Goal: Task Accomplishment & Management: Manage account settings

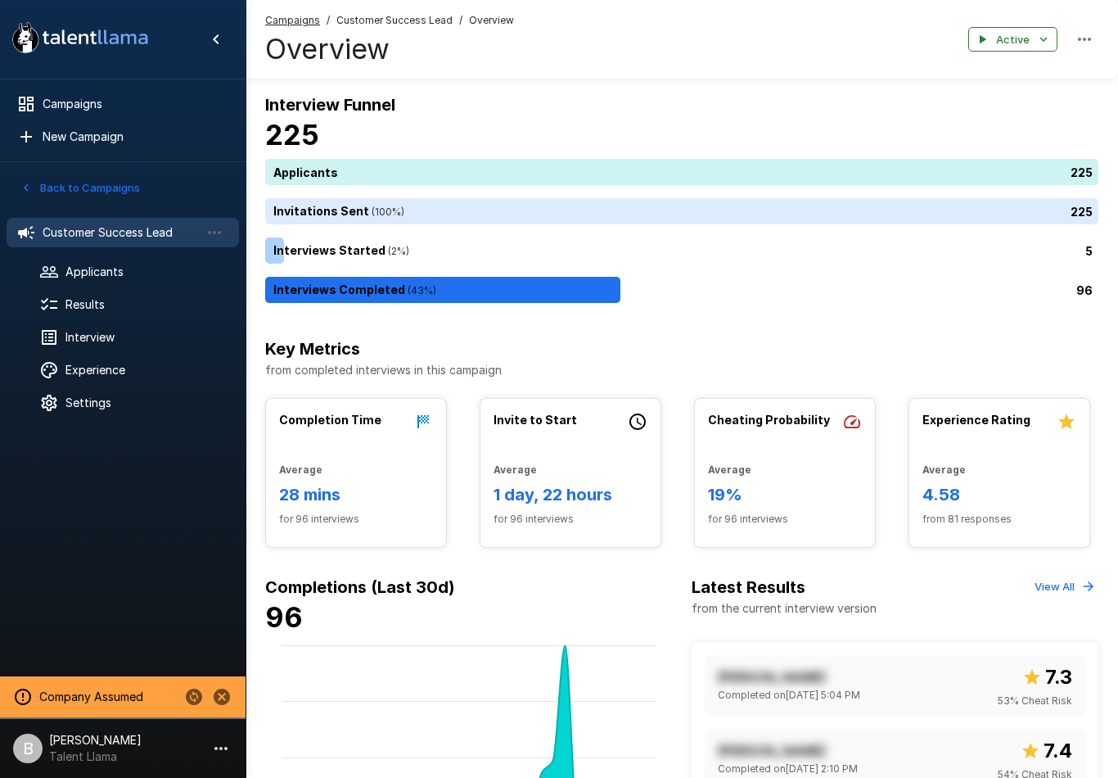
click at [151, 273] on span "Applicants" at bounding box center [145, 272] width 160 height 16
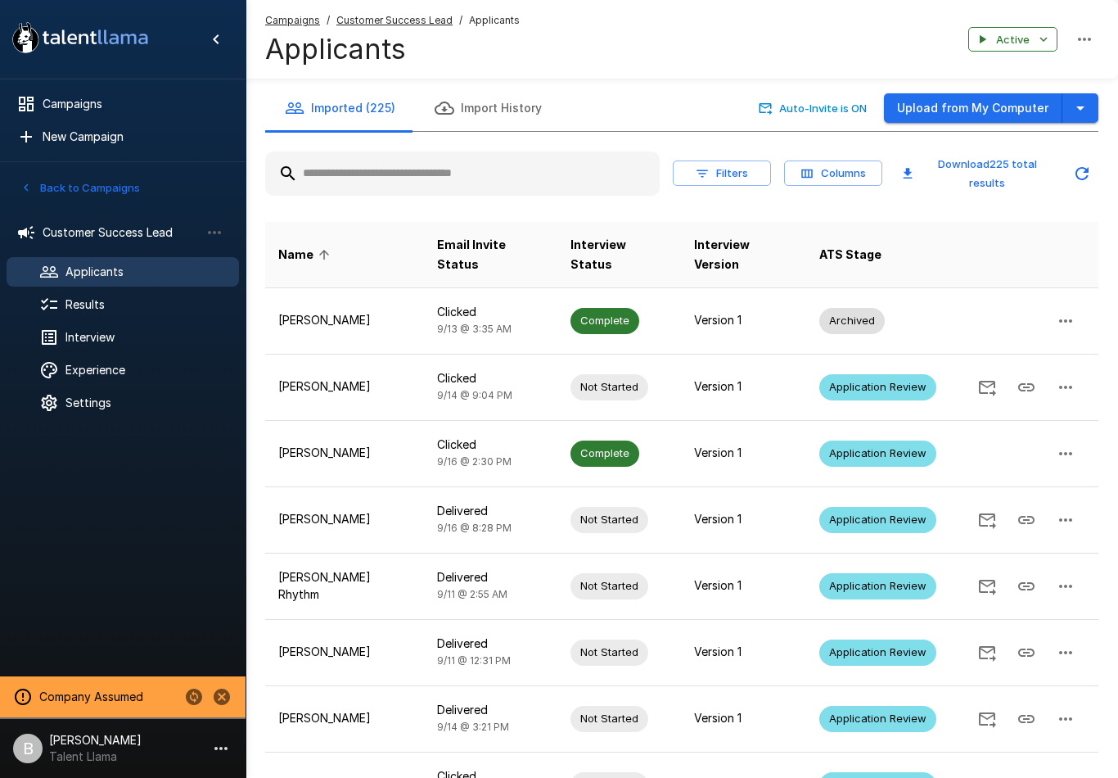
click at [455, 175] on input "text" at bounding box center [462, 173] width 395 height 29
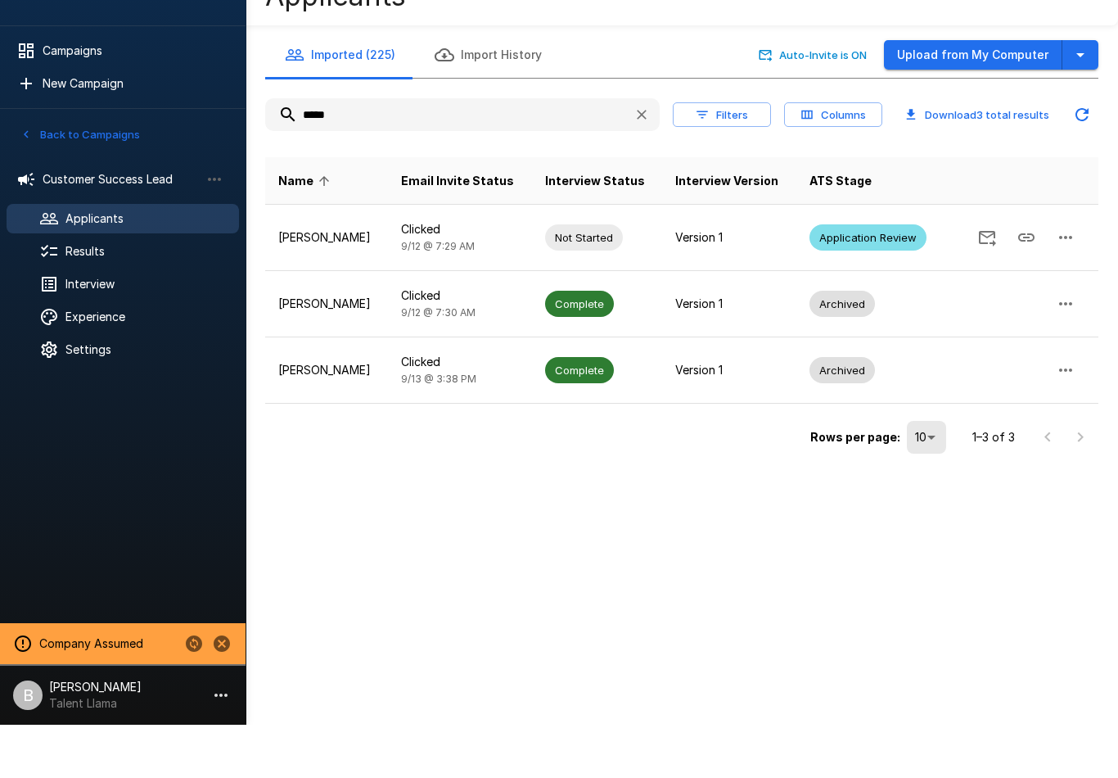
type input "*****"
click at [662, 197] on div "Name Email Invite Status Interview Status Interview Version ATS Stage [PERSON_N…" at bounding box center [681, 354] width 833 height 314
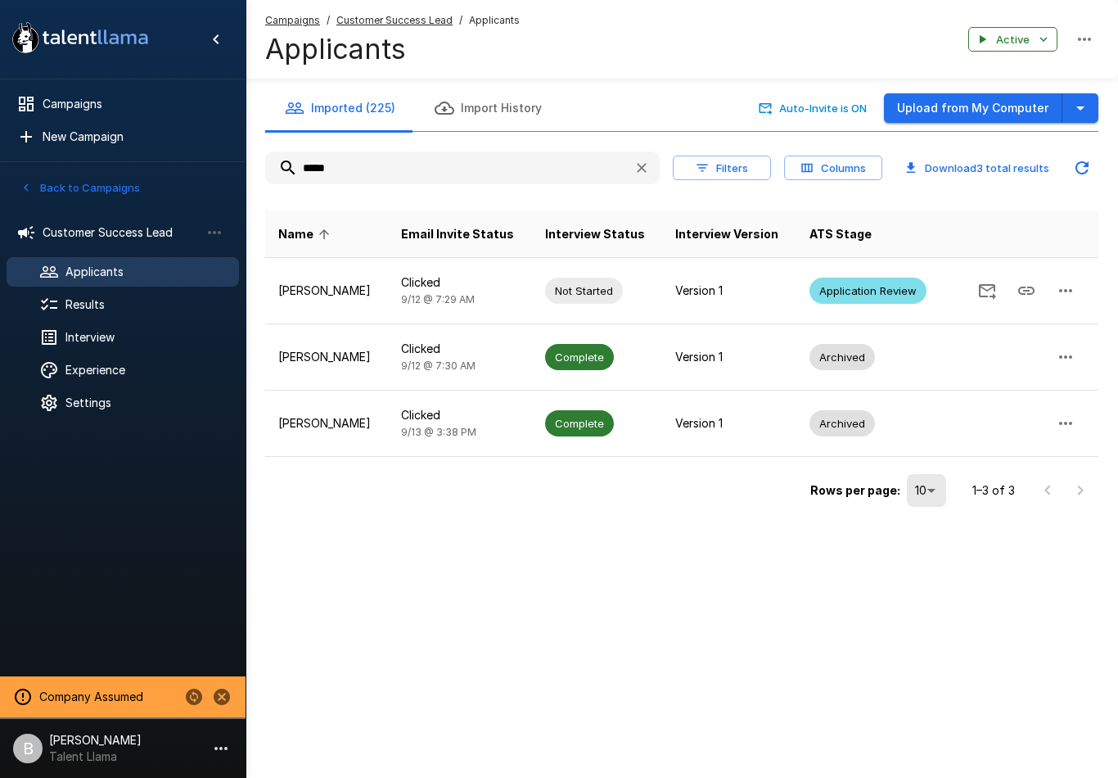
click at [110, 313] on div "Results" at bounding box center [123, 304] width 232 height 29
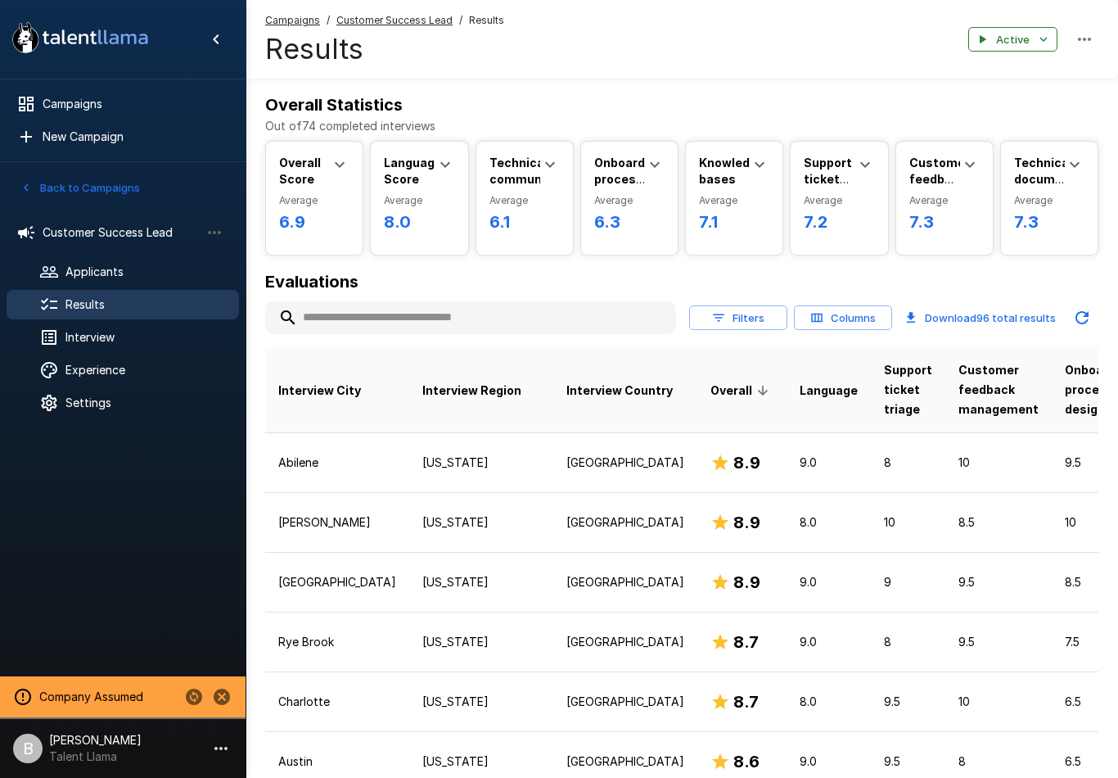
click at [440, 322] on input "text" at bounding box center [470, 317] width 411 height 29
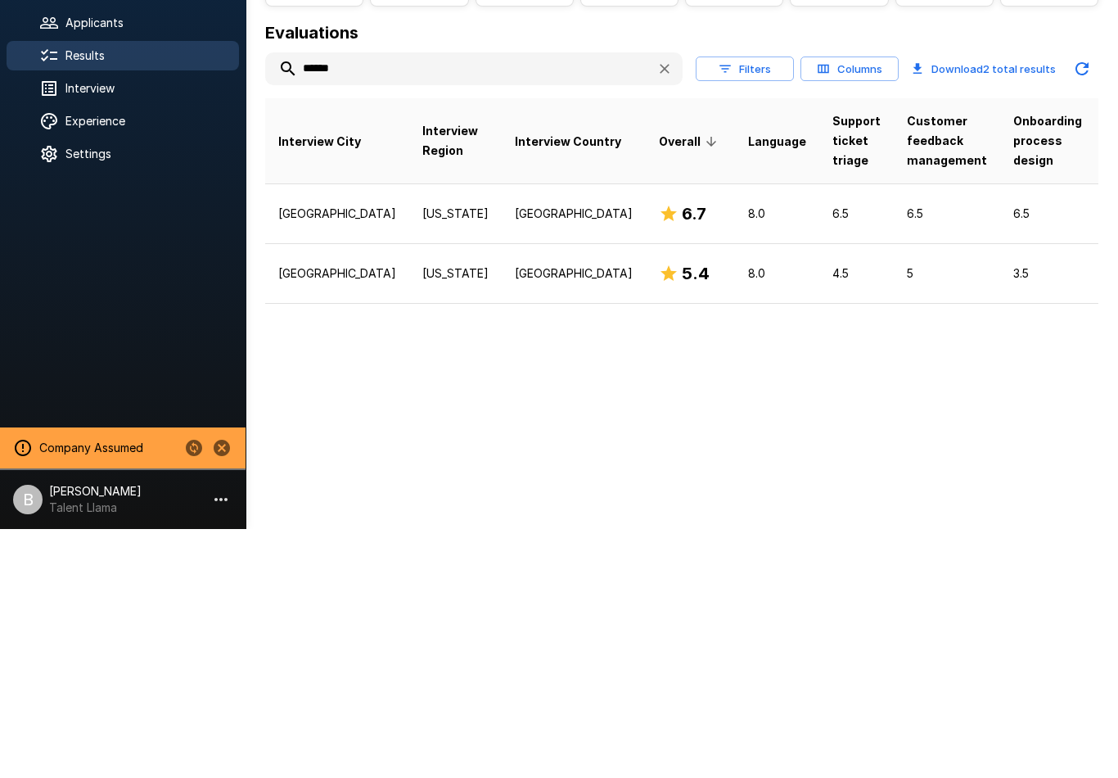
type input "******"
click at [831, 310] on icon "button" at bounding box center [823, 317] width 15 height 15
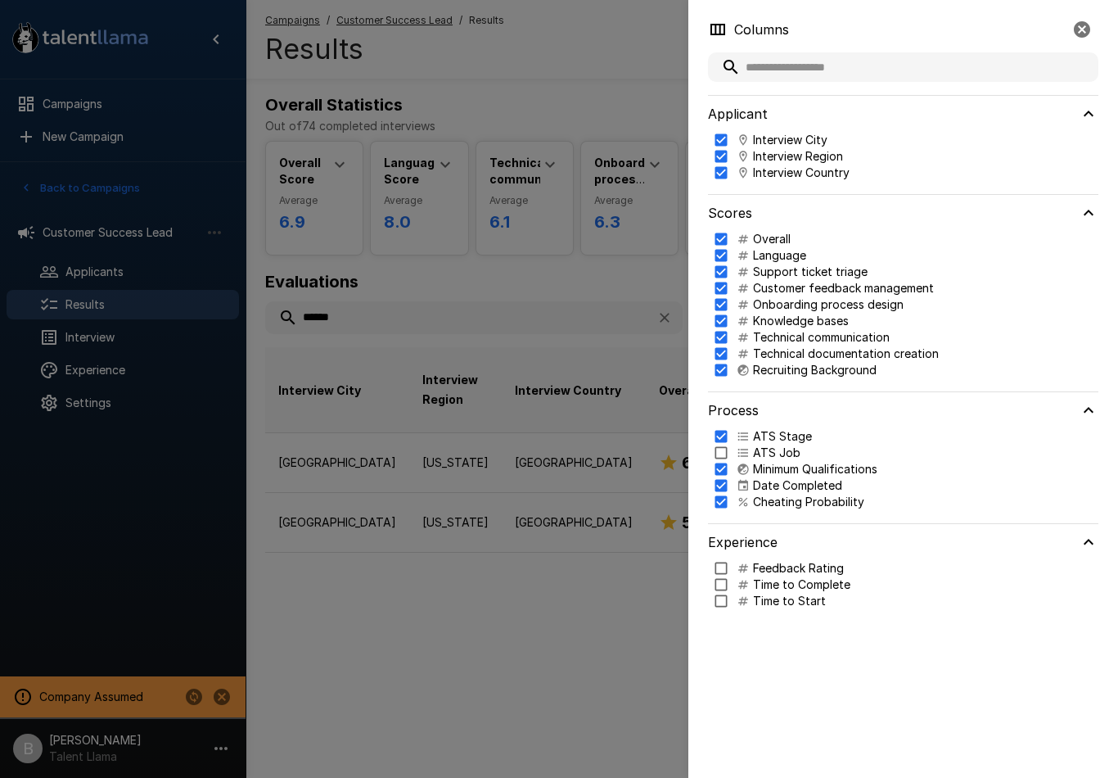
click at [423, 626] on div at bounding box center [559, 389] width 1118 height 778
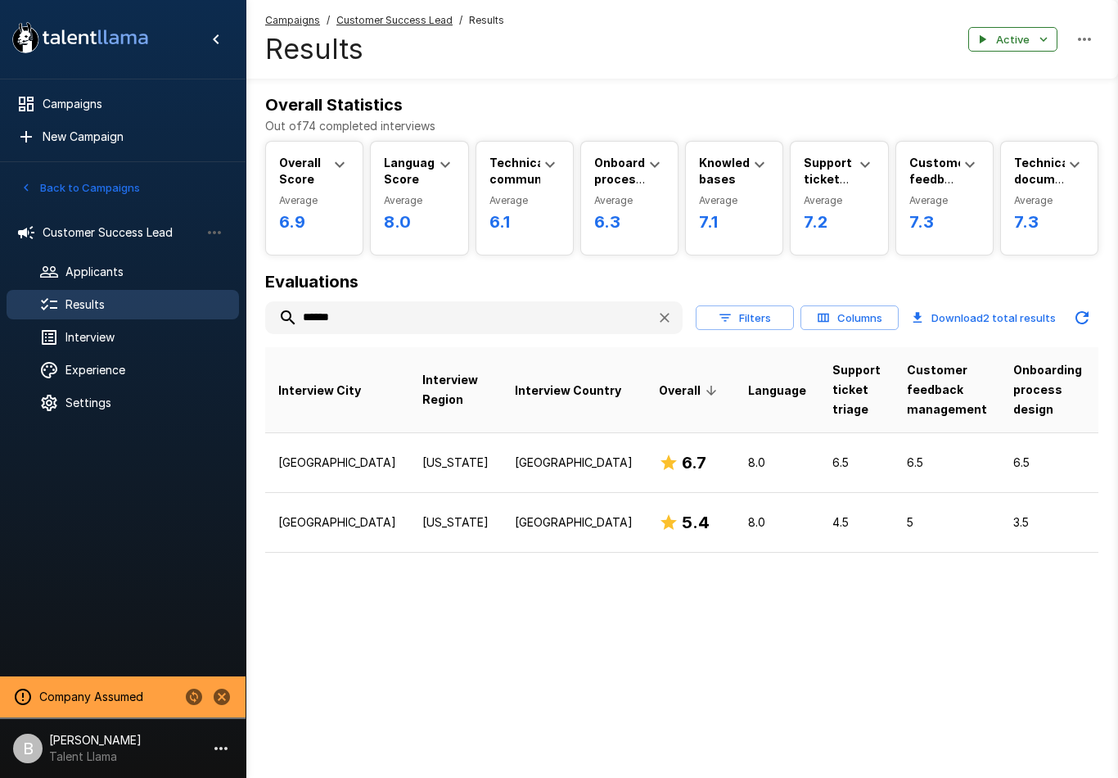
click at [113, 395] on span "Settings" at bounding box center [145, 403] width 160 height 16
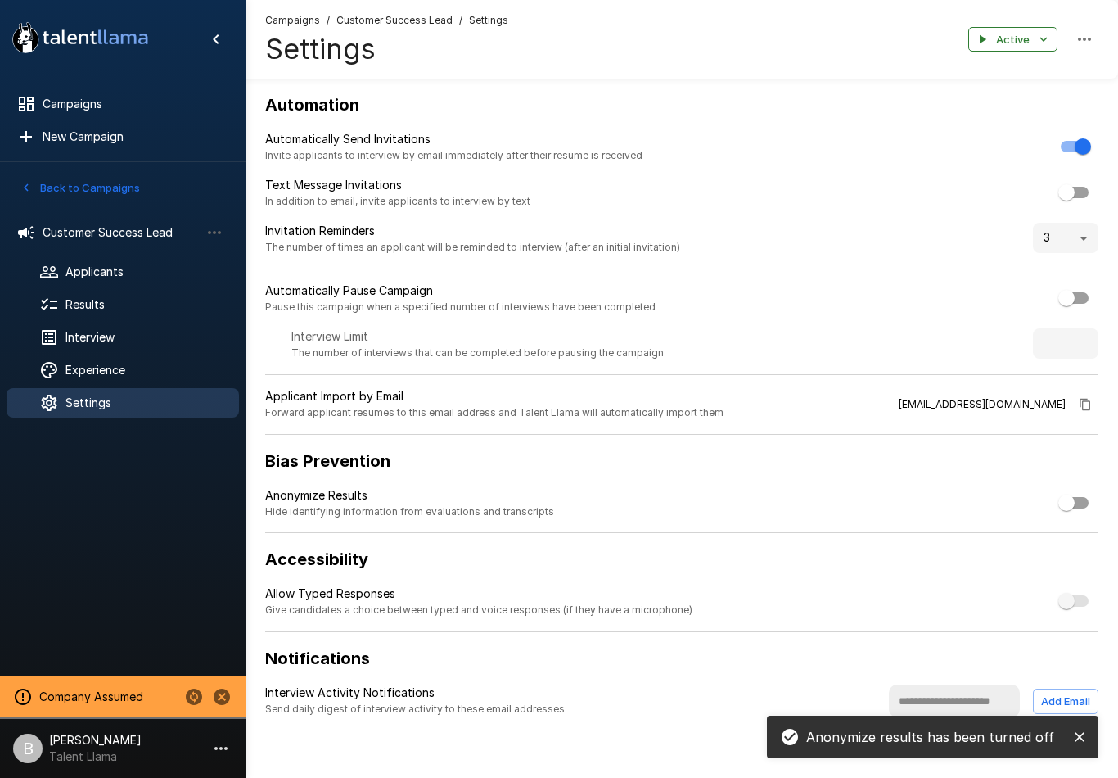
click at [130, 310] on span "Results" at bounding box center [145, 304] width 160 height 16
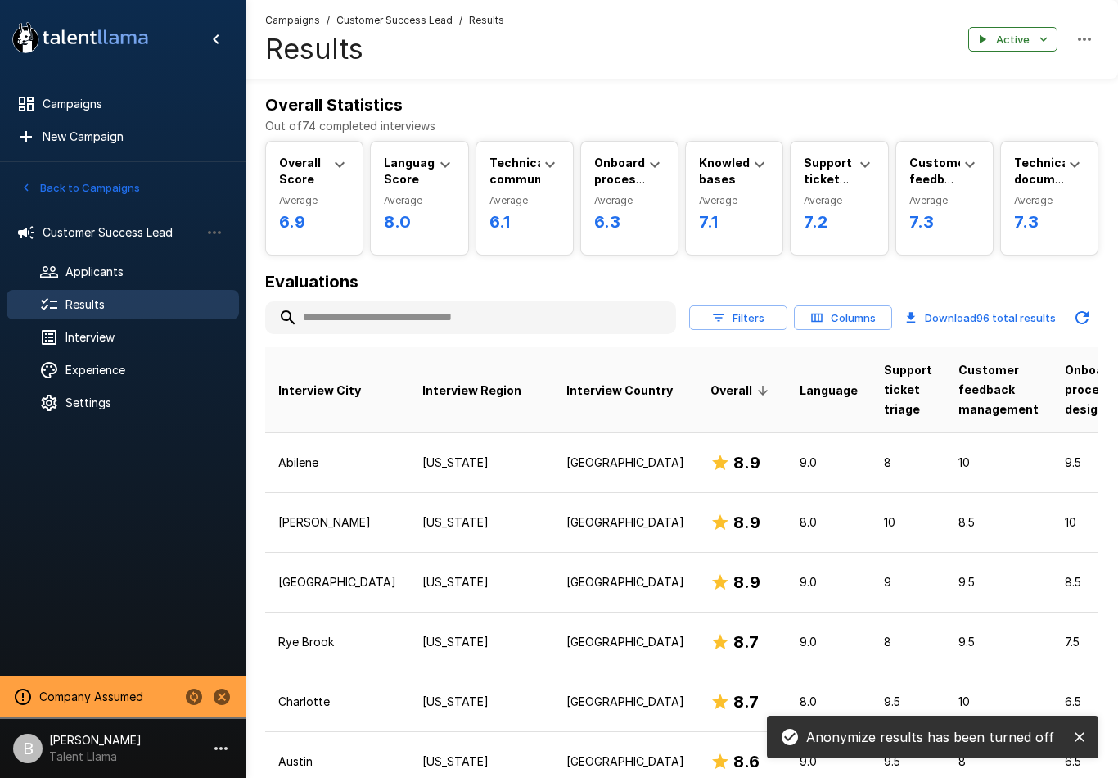
click at [501, 313] on input "text" at bounding box center [470, 317] width 411 height 29
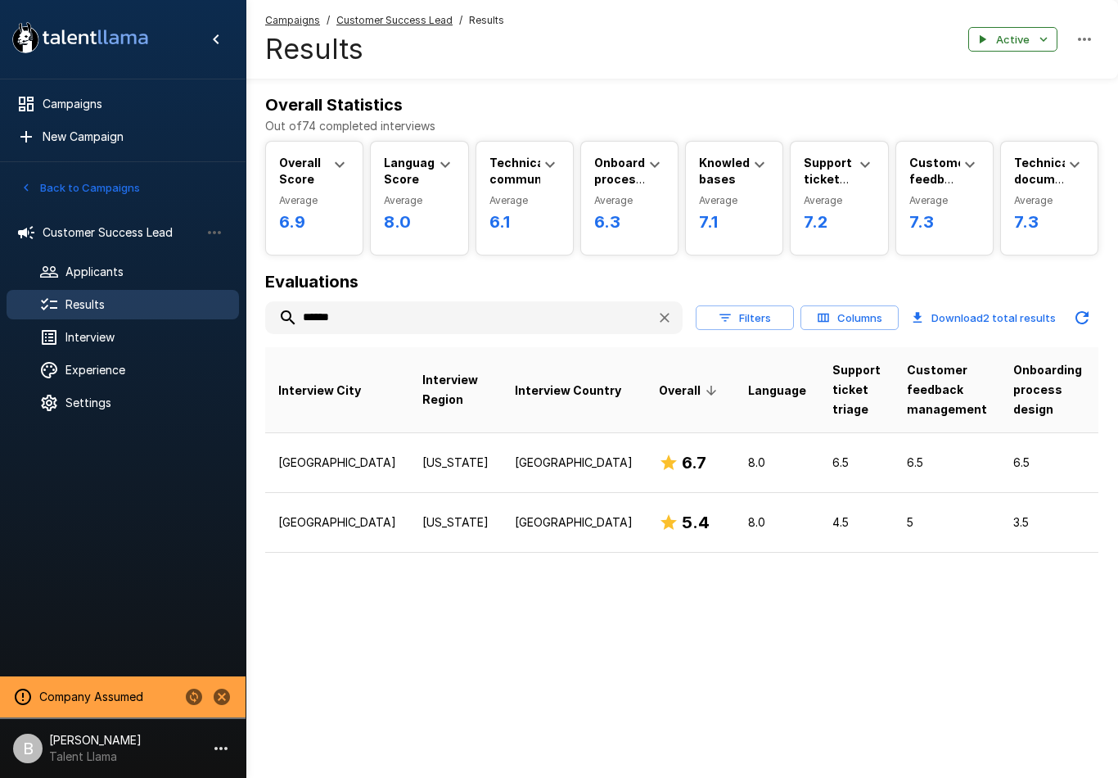
type input "******"
click at [853, 64] on div "Campaigns / Customer Success Lead / Results Results Active" at bounding box center [682, 39] width 873 height 79
click at [842, 322] on button "Columns" at bounding box center [849, 317] width 98 height 25
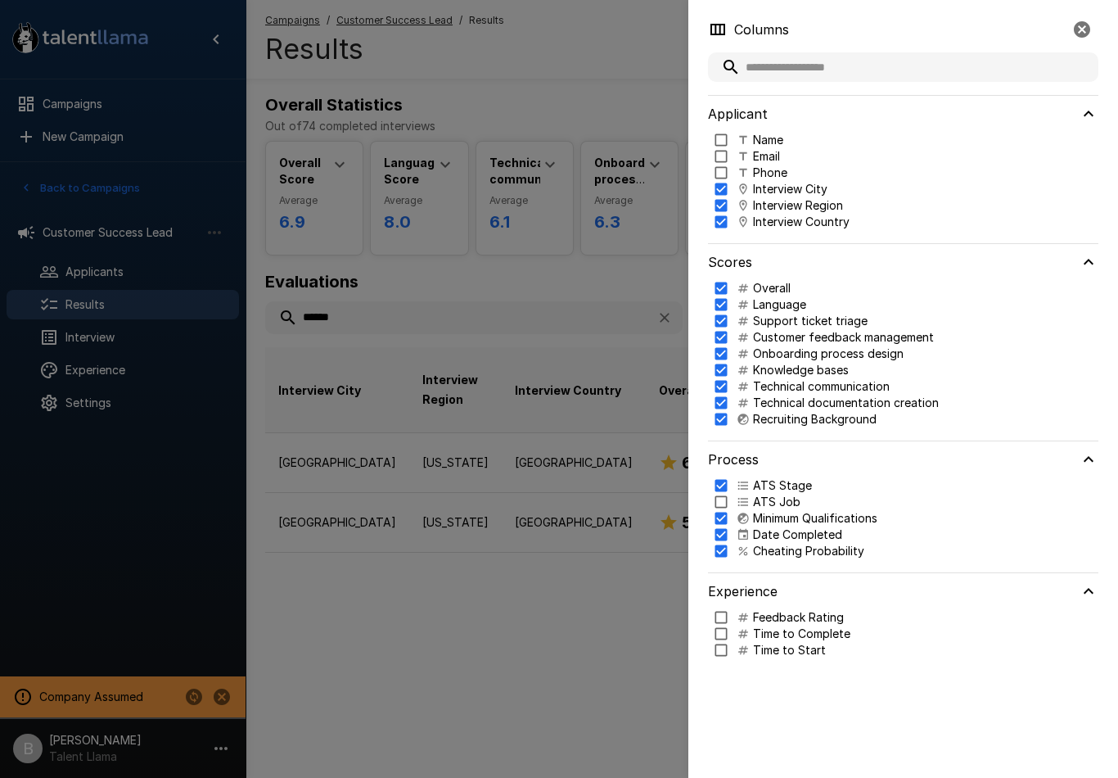
click at [755, 143] on p "Name" at bounding box center [768, 140] width 30 height 16
click at [561, 625] on div at bounding box center [559, 389] width 1118 height 778
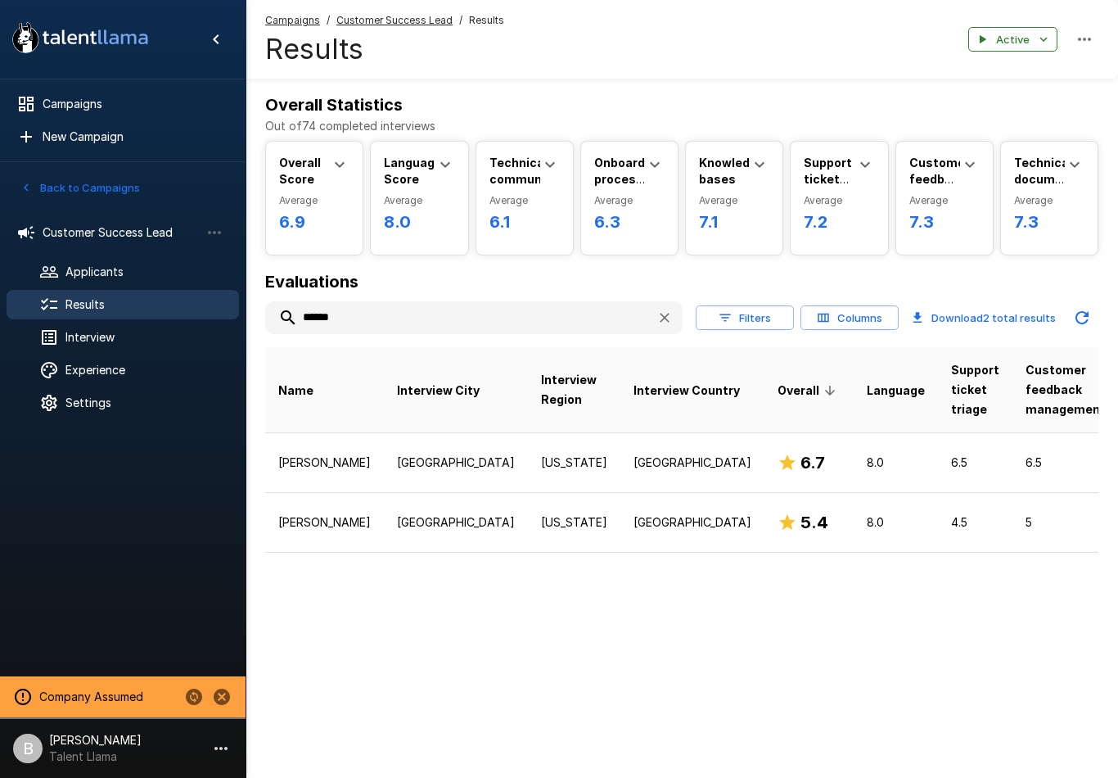
click at [326, 516] on td "[PERSON_NAME]" at bounding box center [324, 522] width 119 height 60
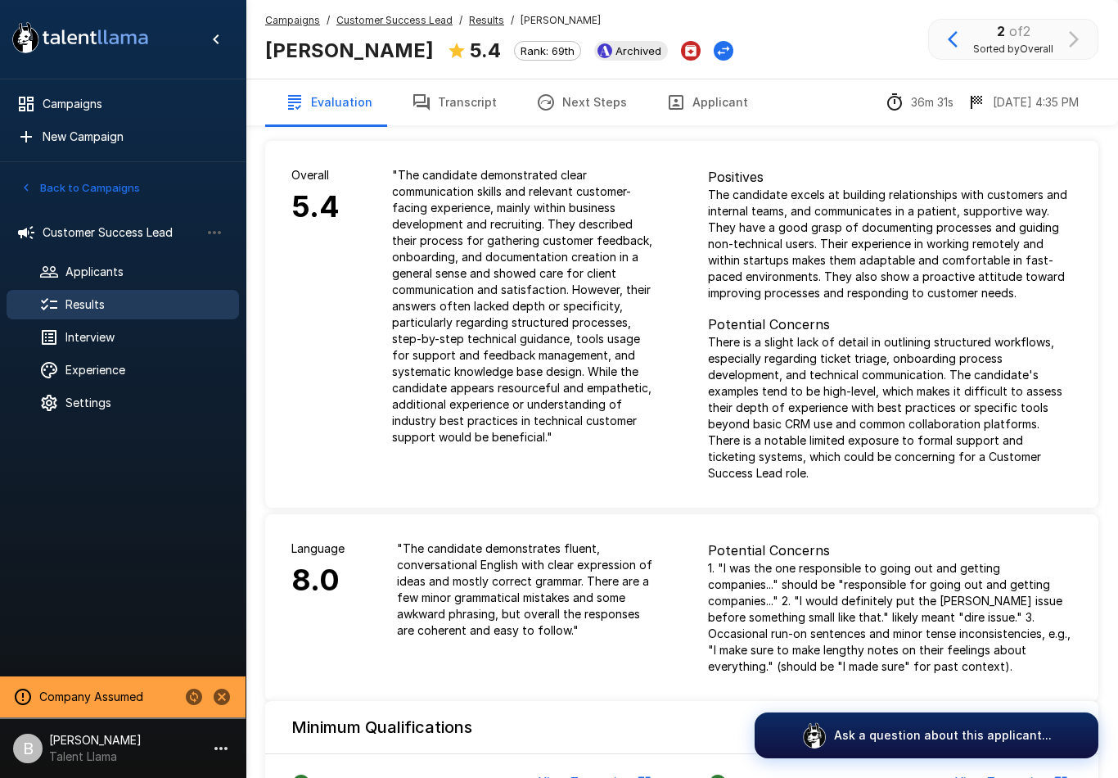
click at [131, 278] on span "Applicants" at bounding box center [145, 272] width 160 height 16
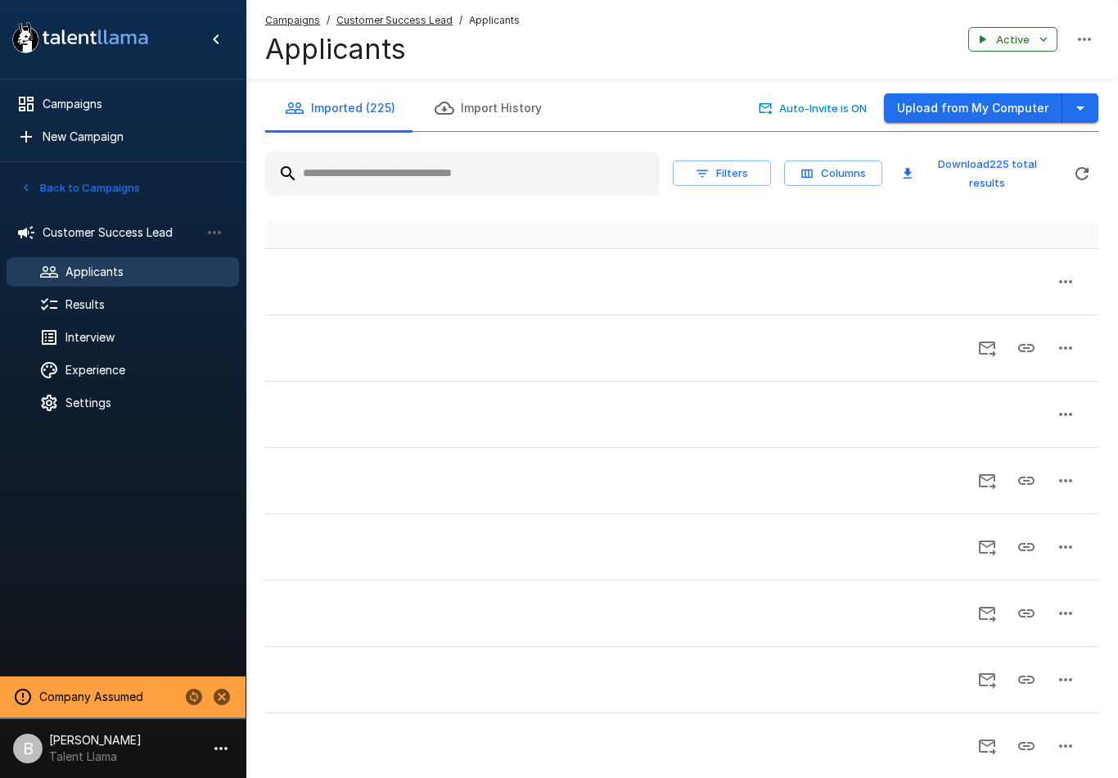
click at [138, 316] on div "Results" at bounding box center [123, 304] width 232 height 29
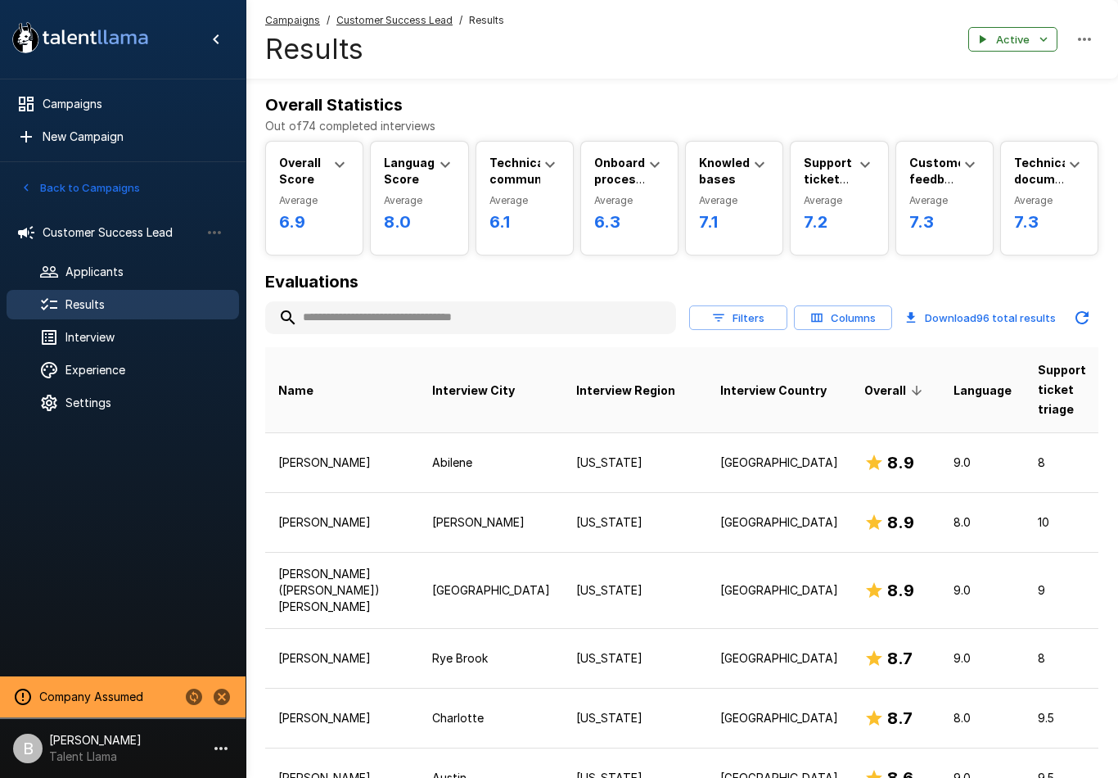
click at [416, 21] on u "Customer Success Lead" at bounding box center [394, 20] width 116 height 12
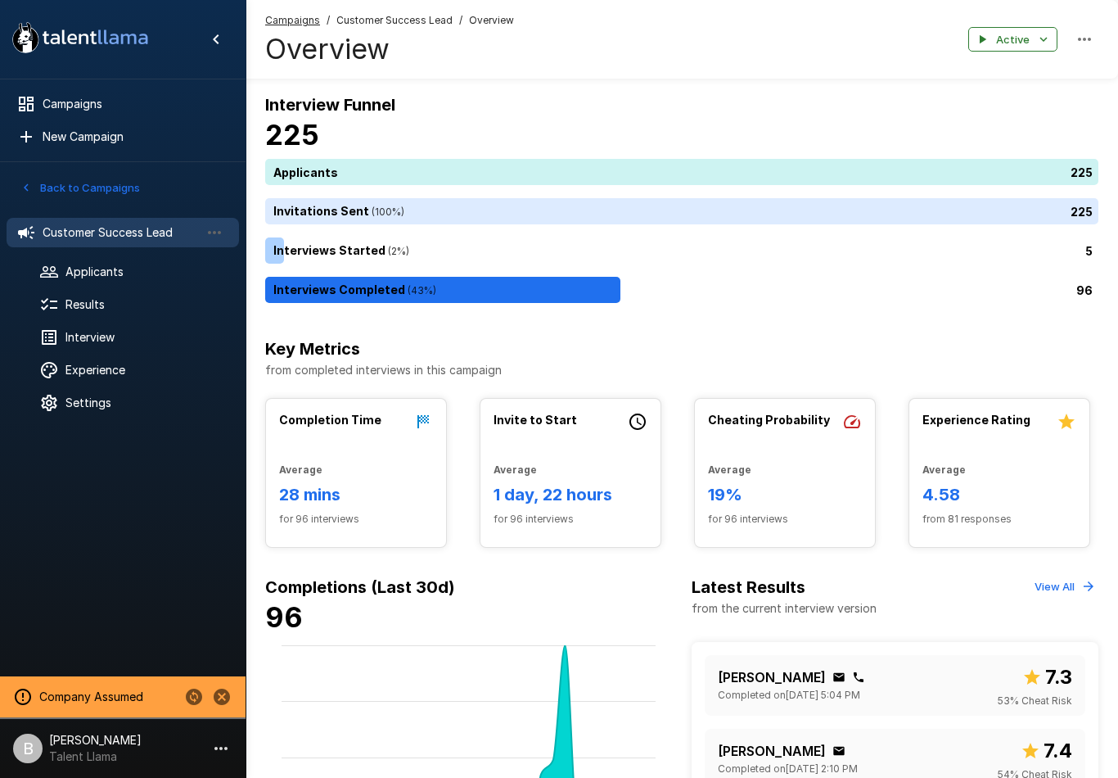
click at [135, 271] on span "Applicants" at bounding box center [145, 272] width 160 height 16
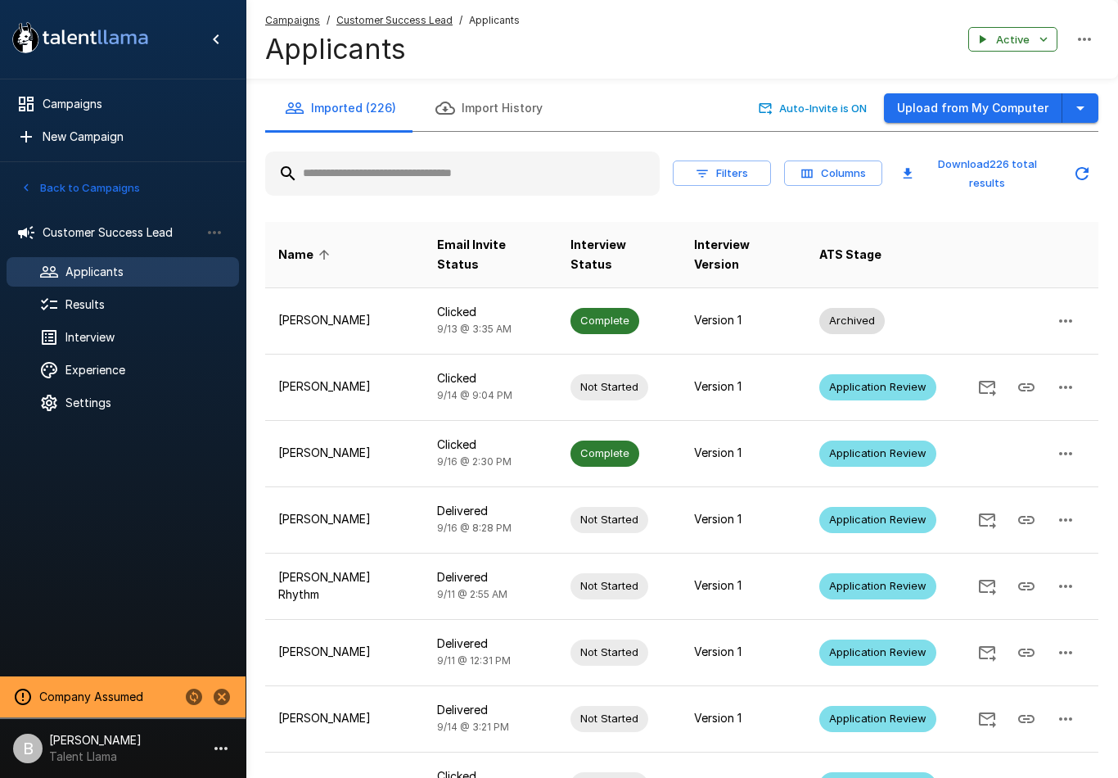
click at [136, 238] on span "Customer Success Lead" at bounding box center [121, 232] width 157 height 16
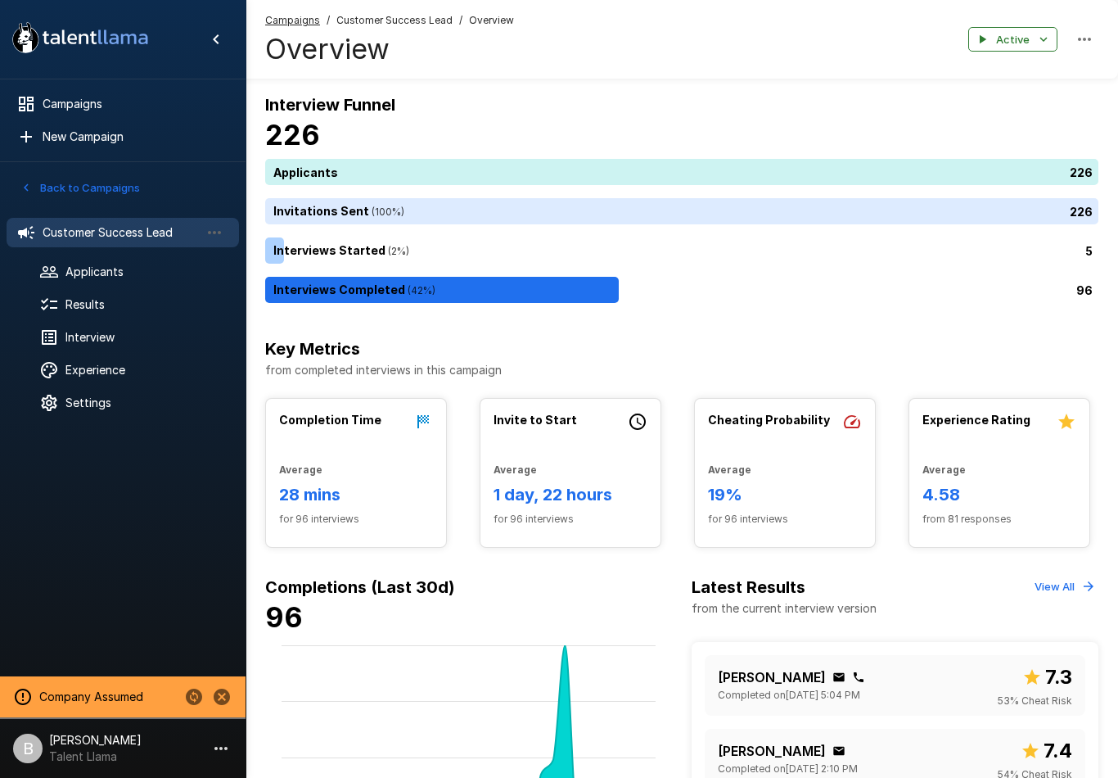
click at [560, 771] on icon at bounding box center [468, 757] width 362 height 224
click at [129, 404] on span "Settings" at bounding box center [145, 403] width 160 height 16
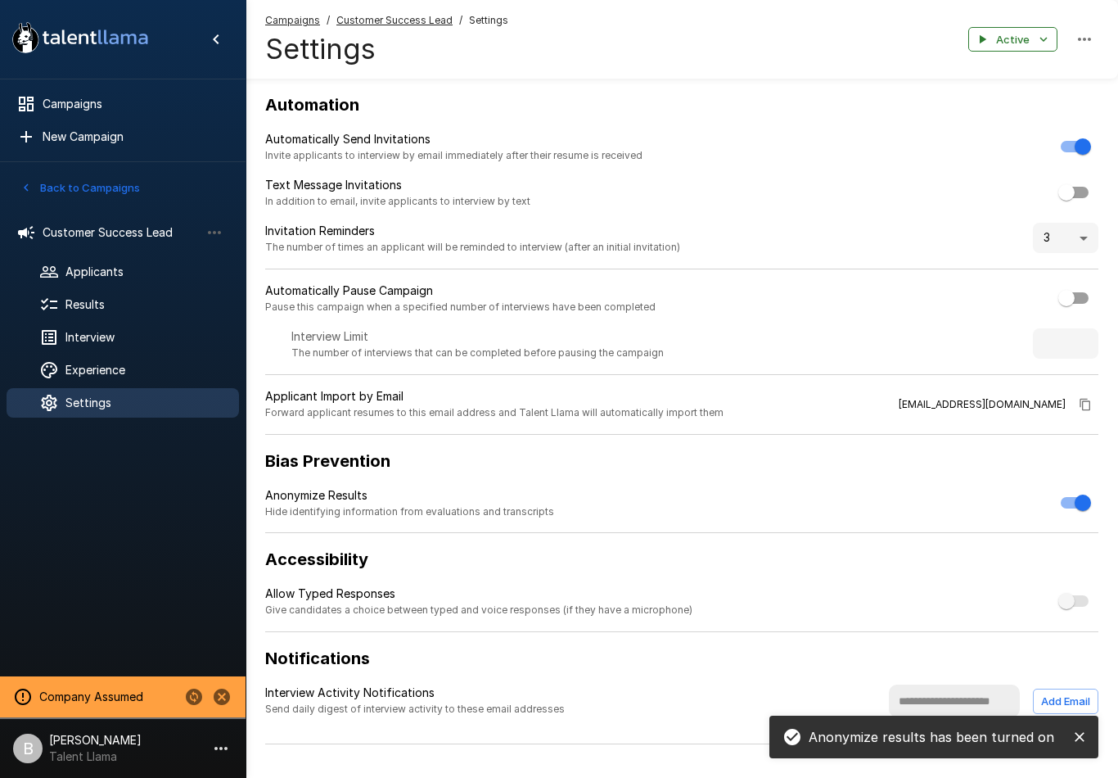
click at [108, 237] on span "Customer Success Lead" at bounding box center [121, 232] width 157 height 16
